Goal: Check status

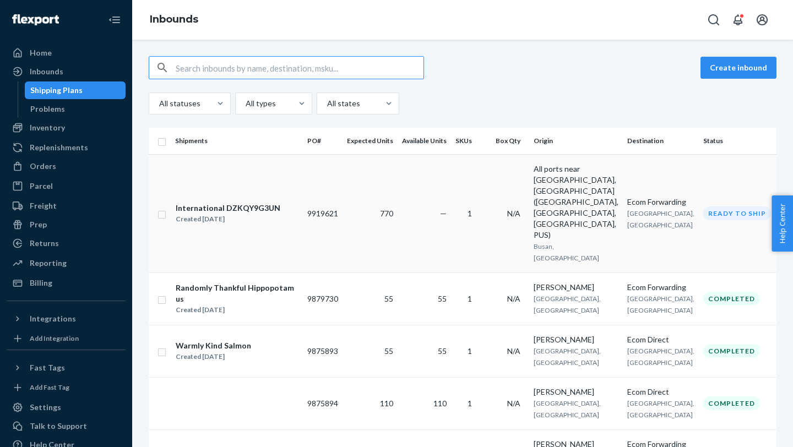
click at [444, 197] on td "—" at bounding box center [423, 213] width 53 height 118
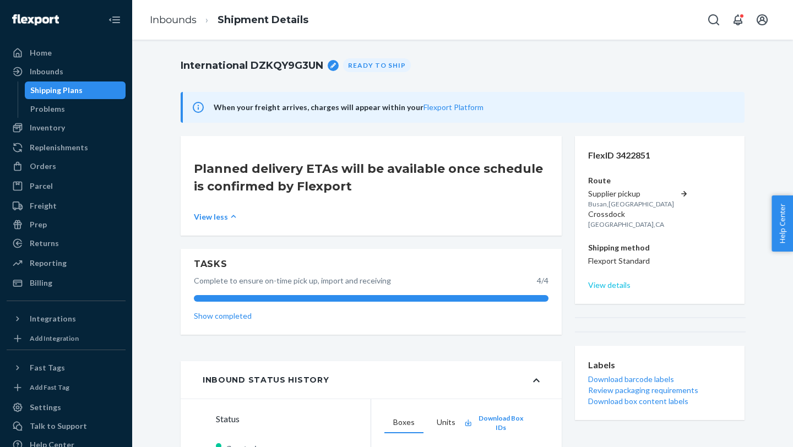
click at [604, 280] on link "View details" at bounding box center [659, 285] width 143 height 11
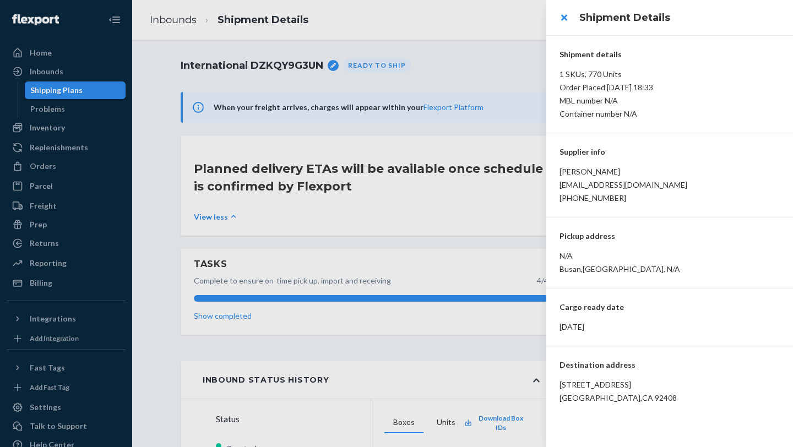
click at [449, 321] on div at bounding box center [396, 223] width 793 height 447
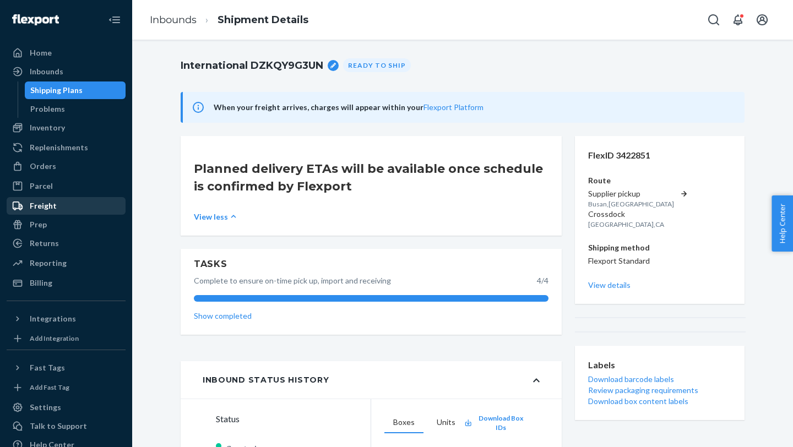
click at [42, 201] on div "Freight" at bounding box center [43, 205] width 27 height 11
